Goal: Find specific fact: Find specific fact

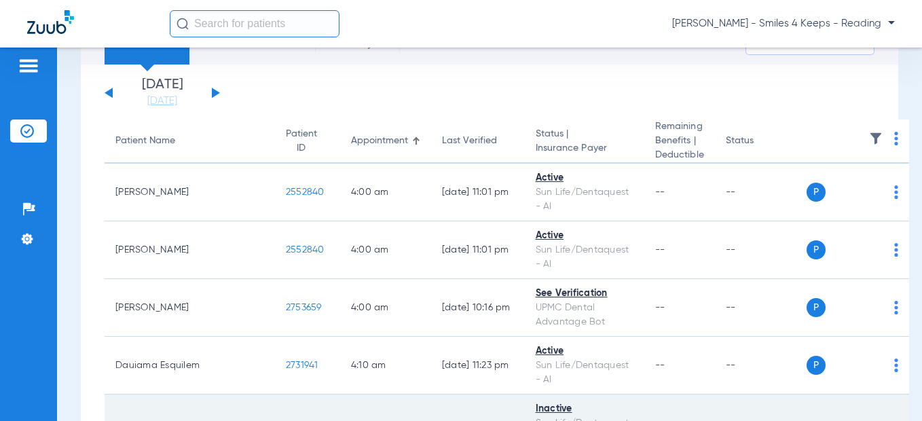
scroll to position [340, 0]
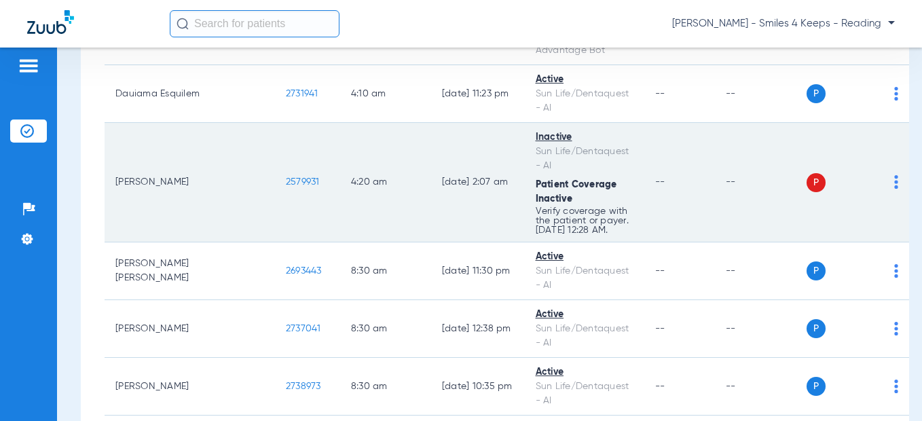
drag, startPoint x: 236, startPoint y: 179, endPoint x: 194, endPoint y: 183, distance: 42.2
click at [275, 183] on td "2579931" at bounding box center [307, 183] width 65 height 120
copy span "2579931"
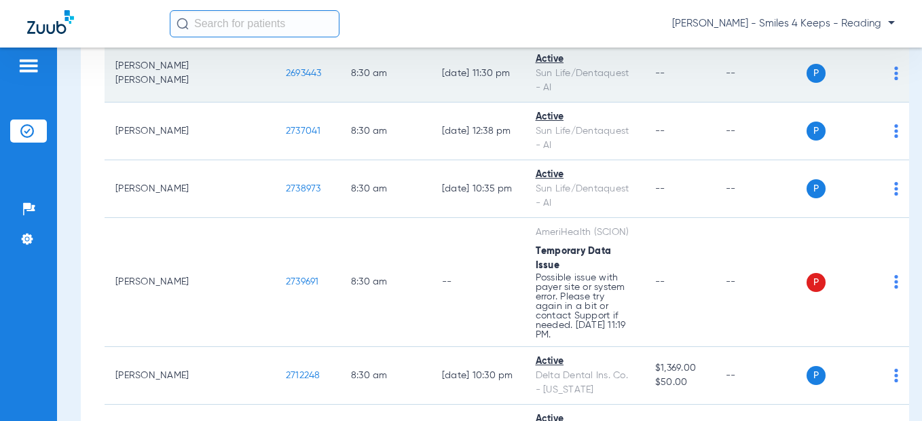
scroll to position [611, 0]
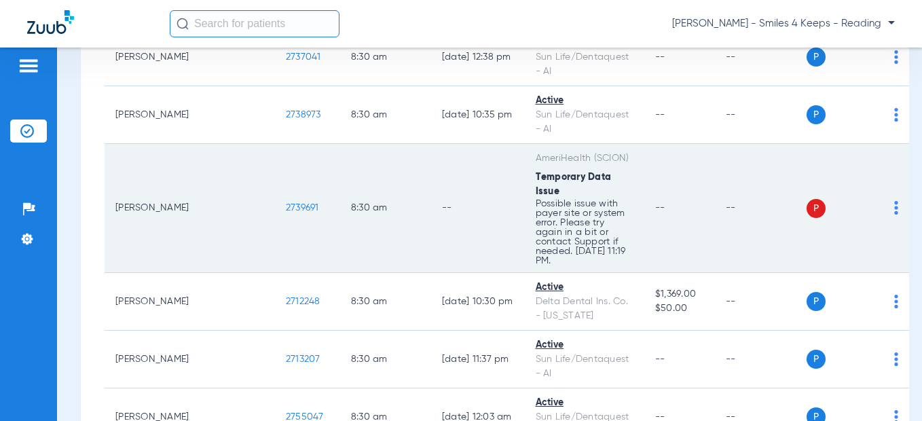
drag, startPoint x: 234, startPoint y: 199, endPoint x: 194, endPoint y: 201, distance: 40.1
click at [275, 201] on td "2739691" at bounding box center [307, 208] width 65 height 129
copy span "2739691"
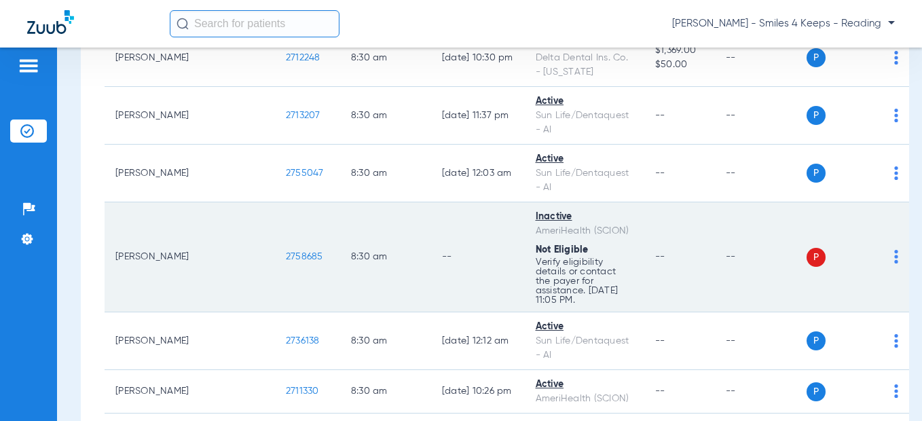
scroll to position [883, 0]
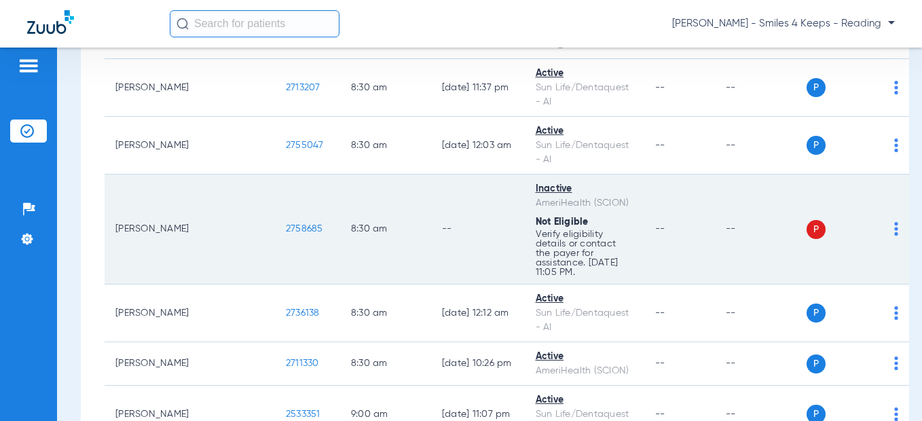
drag, startPoint x: 235, startPoint y: 200, endPoint x: 191, endPoint y: 200, distance: 44.1
click at [275, 200] on td "2758685" at bounding box center [307, 230] width 65 height 110
copy span "2758685"
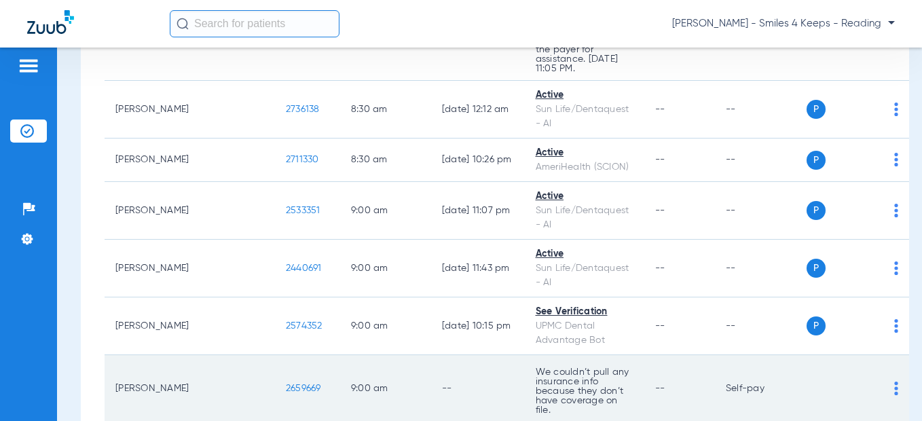
scroll to position [1290, 0]
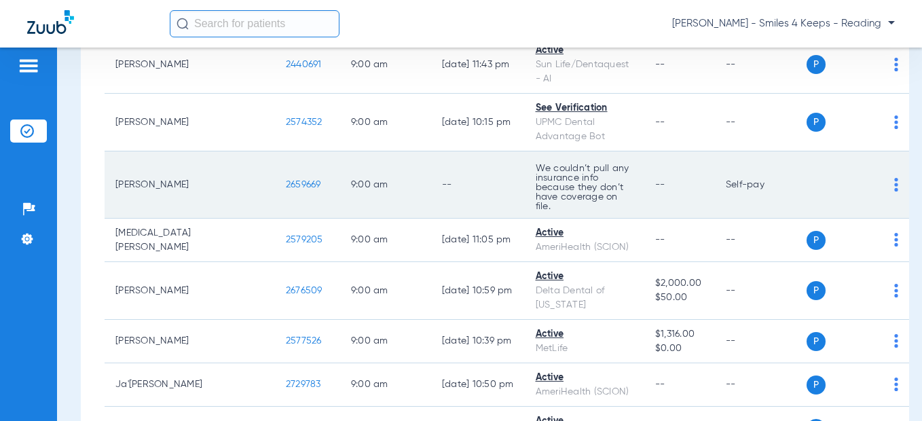
drag, startPoint x: 242, startPoint y: 147, endPoint x: 194, endPoint y: 145, distance: 47.6
click at [275, 151] on td "2659669" at bounding box center [307, 184] width 65 height 67
copy span "2659669"
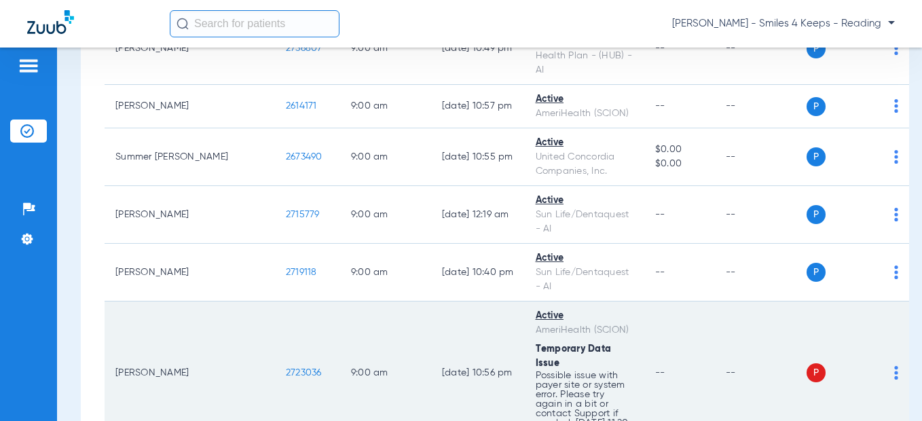
scroll to position [1834, 0]
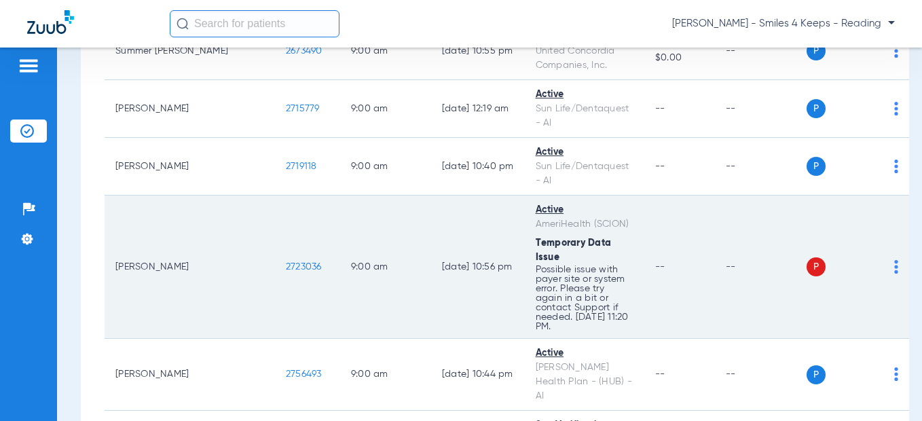
drag, startPoint x: 188, startPoint y: 215, endPoint x: 212, endPoint y: 215, distance: 23.8
click at [275, 215] on td "2723036" at bounding box center [307, 267] width 65 height 143
copy span "2723036"
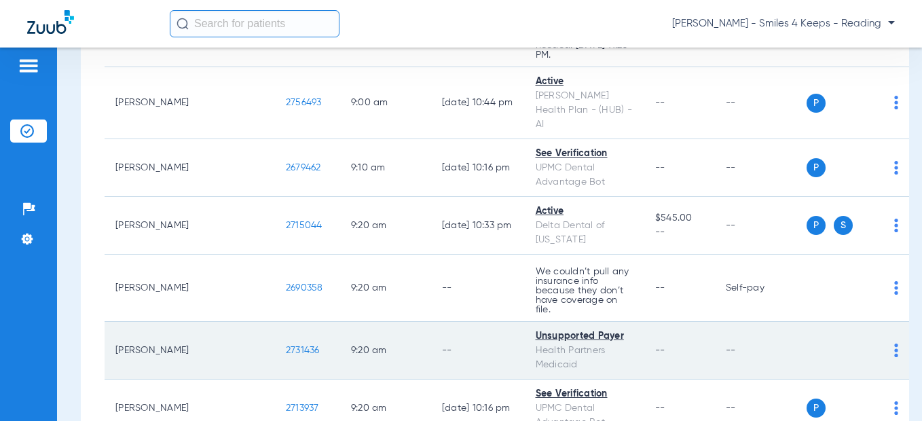
scroll to position [2173, 0]
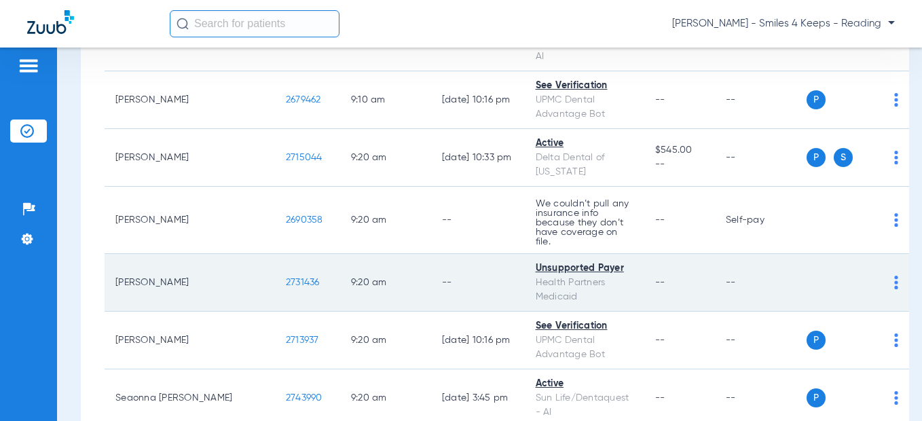
drag, startPoint x: 236, startPoint y: 193, endPoint x: 194, endPoint y: 194, distance: 42.1
click at [275, 254] on td "2731436" at bounding box center [307, 283] width 65 height 58
copy span "2731436"
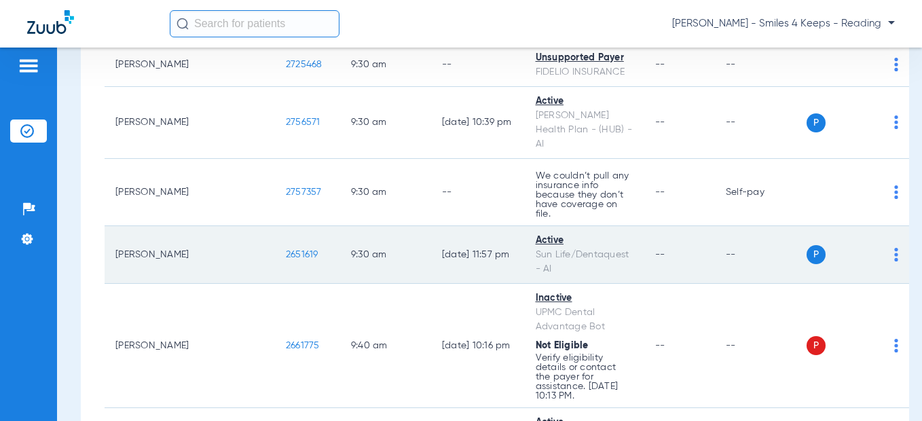
scroll to position [2920, 0]
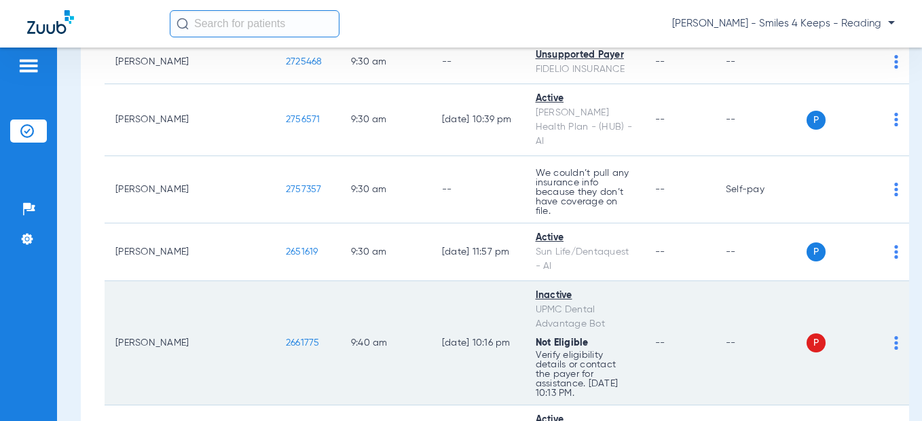
drag, startPoint x: 237, startPoint y: 213, endPoint x: 200, endPoint y: 211, distance: 36.7
click at [275, 281] on td "2661775" at bounding box center [307, 343] width 65 height 124
drag, startPoint x: 204, startPoint y: 208, endPoint x: 234, endPoint y: 212, distance: 30.8
click at [275, 281] on td "2661775" at bounding box center [307, 343] width 65 height 124
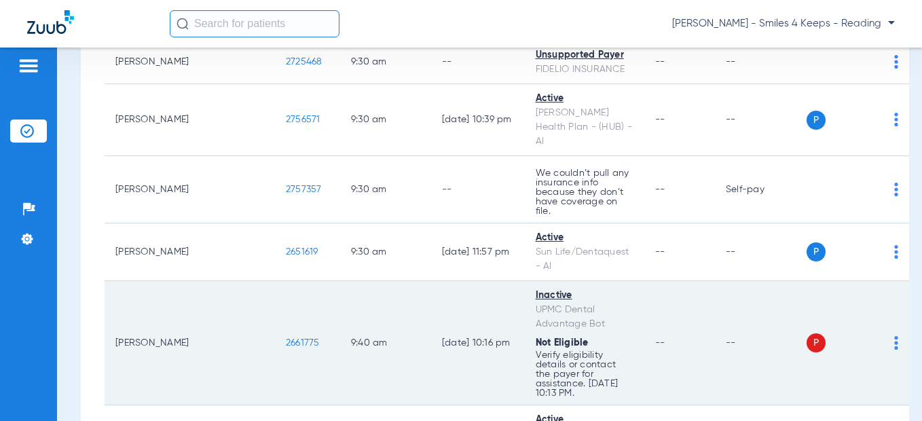
click at [275, 281] on td "2661775" at bounding box center [307, 343] width 65 height 124
copy span "2661775"
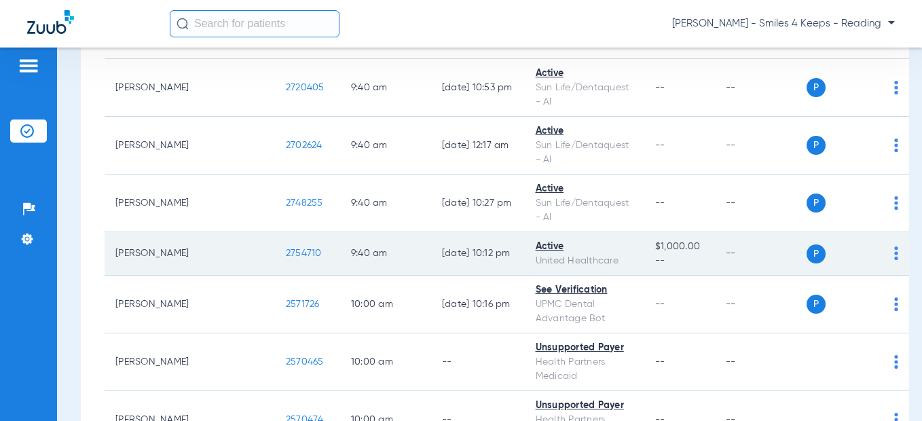
scroll to position [3328, 0]
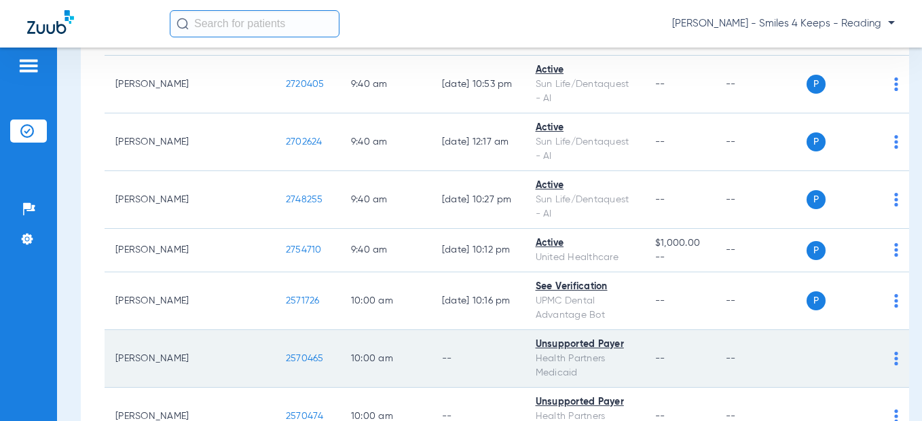
drag, startPoint x: 240, startPoint y: 237, endPoint x: 195, endPoint y: 238, distance: 45.5
click at [275, 330] on td "2570465" at bounding box center [307, 359] width 65 height 58
copy span "2570465"
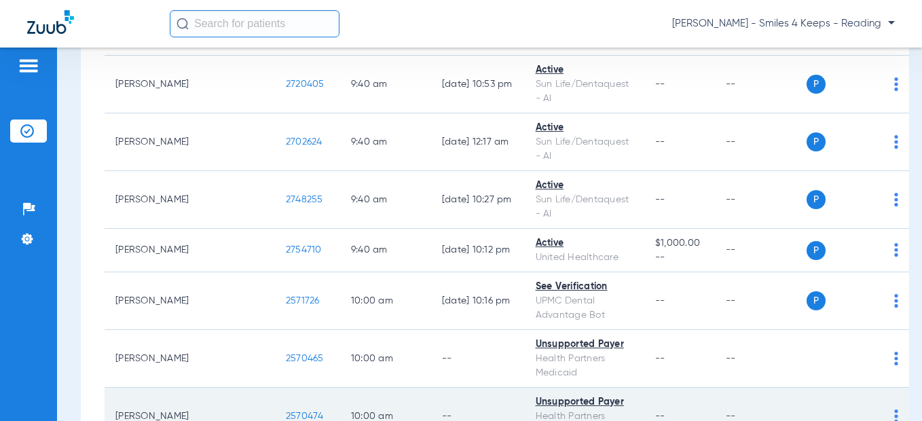
scroll to position [3464, 0]
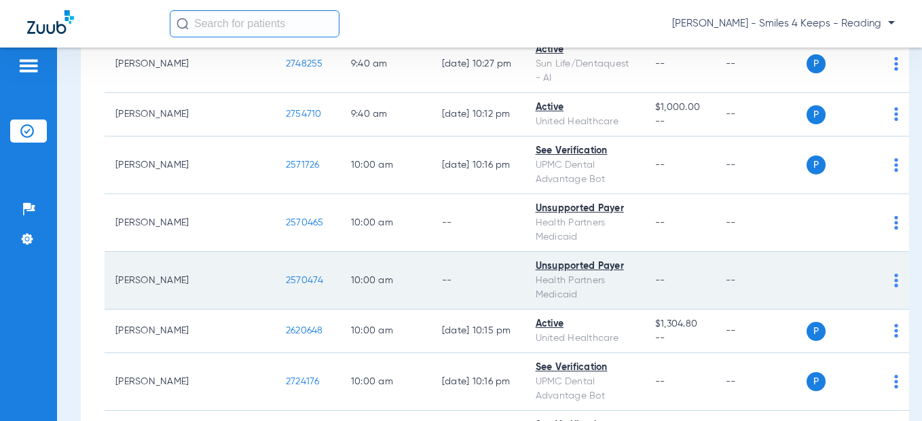
drag, startPoint x: 238, startPoint y: 158, endPoint x: 193, endPoint y: 159, distance: 44.8
click at [275, 252] on td "2570474" at bounding box center [307, 281] width 65 height 58
copy span "2570474"
